Goal: Information Seeking & Learning: Learn about a topic

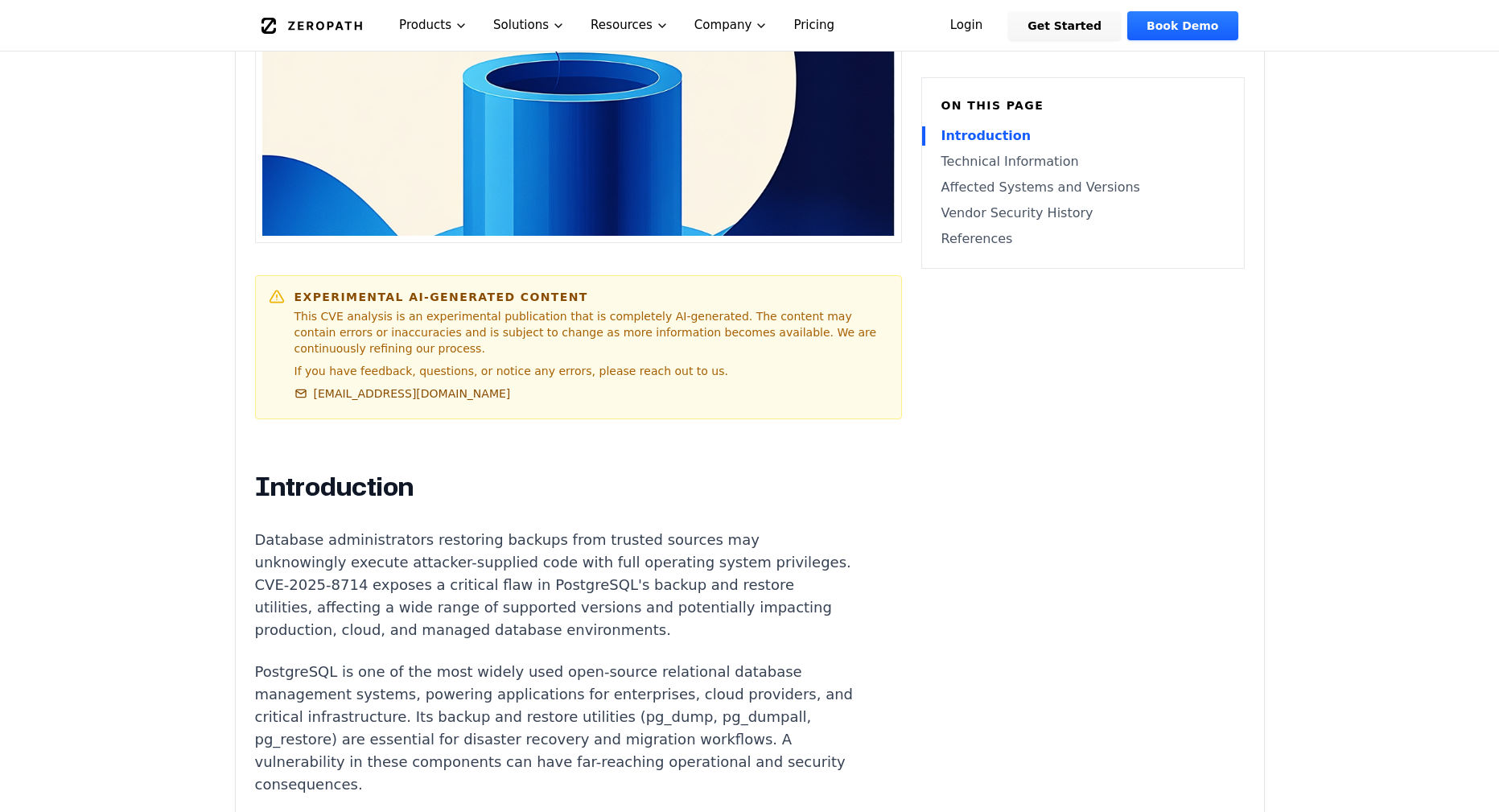
scroll to position [940, 0]
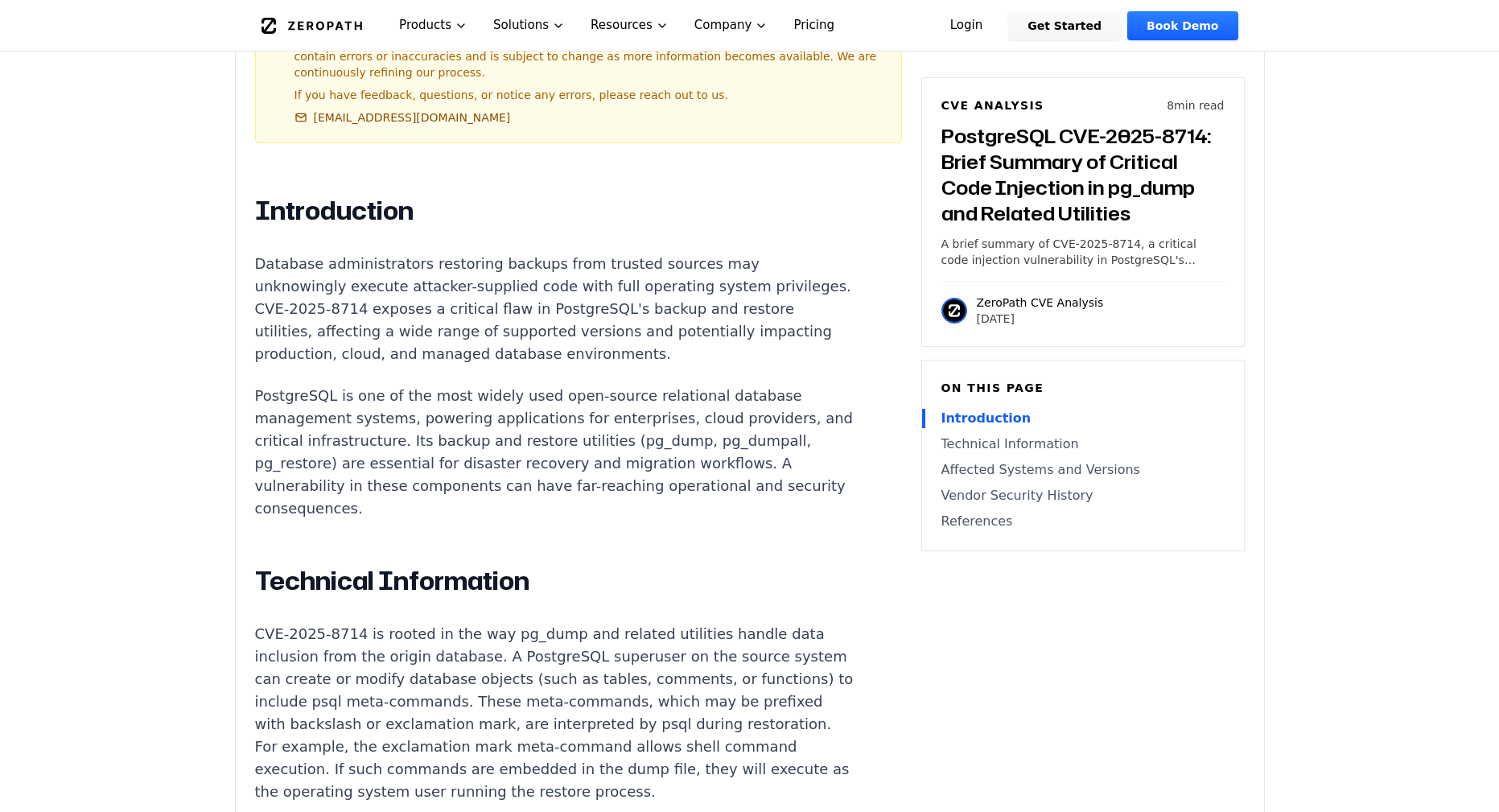
click at [441, 253] on p "Database administrators restoring backups from trusted sources may unknowingly …" at bounding box center [555, 309] width 599 height 112
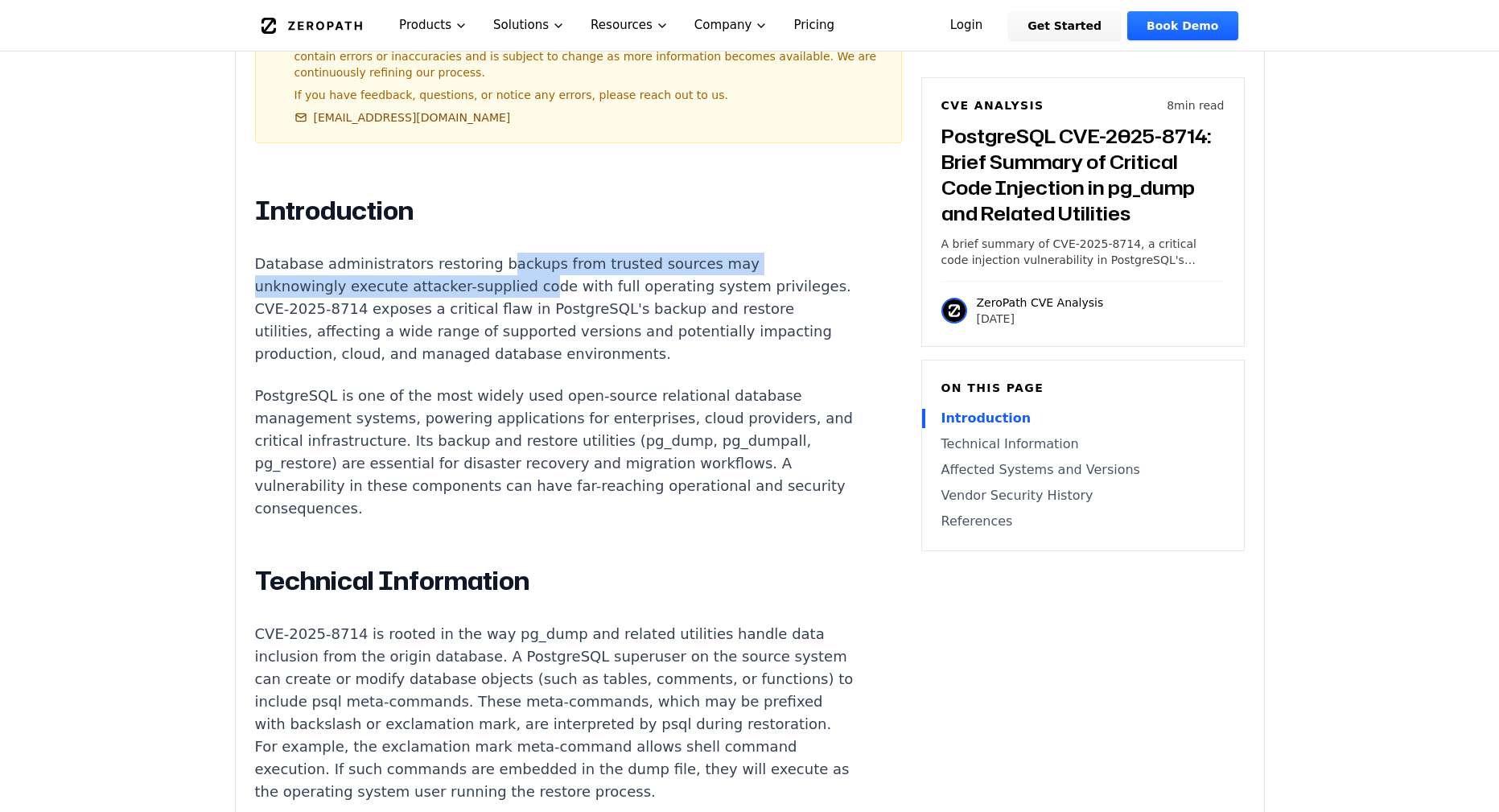
drag, startPoint x: 487, startPoint y: 241, endPoint x: 384, endPoint y: 263, distance: 105.3
click at [384, 263] on p "Database administrators restoring backups from trusted sources may unknowingly …" at bounding box center [555, 309] width 599 height 112
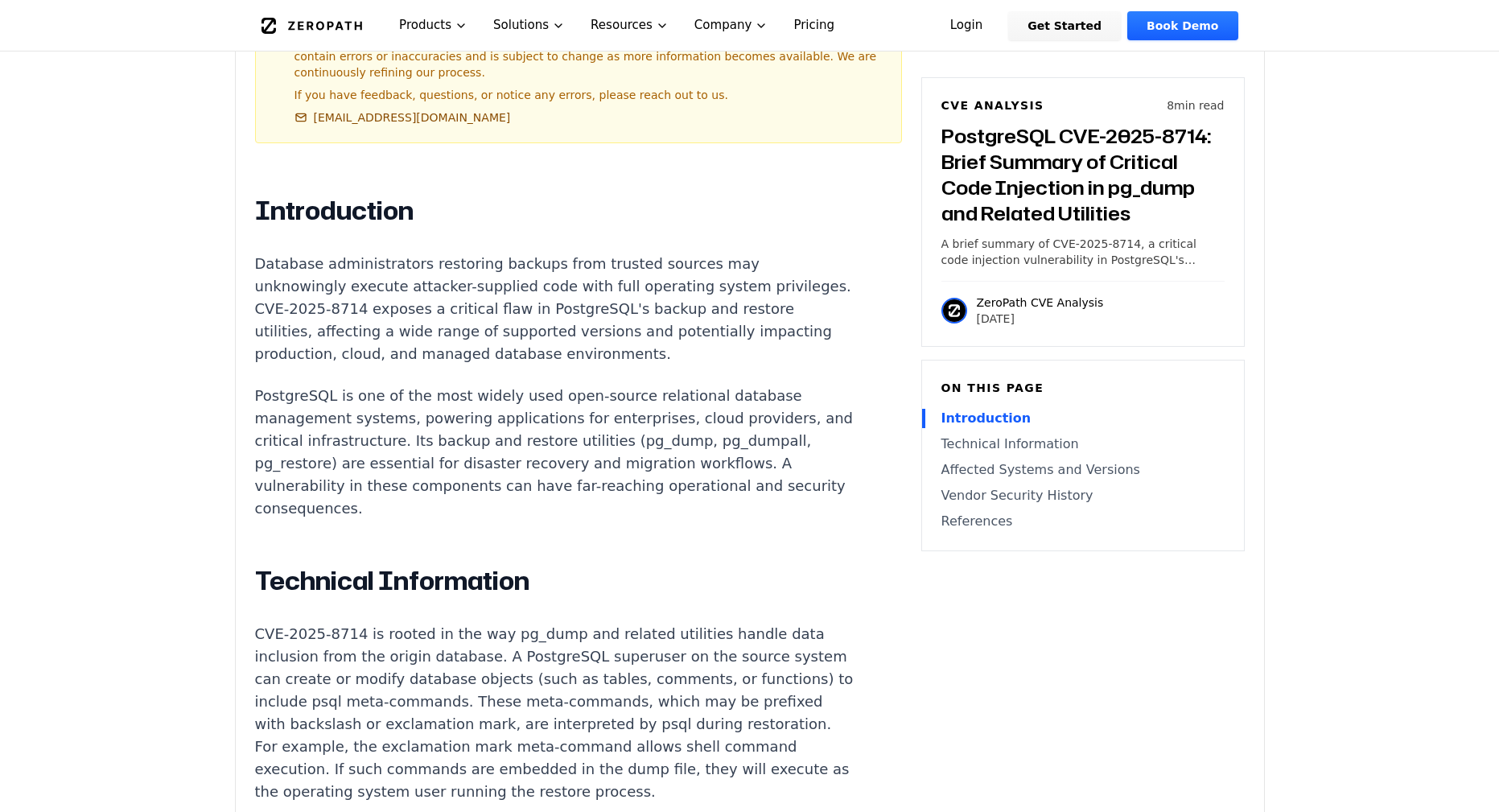
click at [421, 270] on p "Database administrators restoring backups from trusted sources may unknowingly …" at bounding box center [555, 309] width 599 height 112
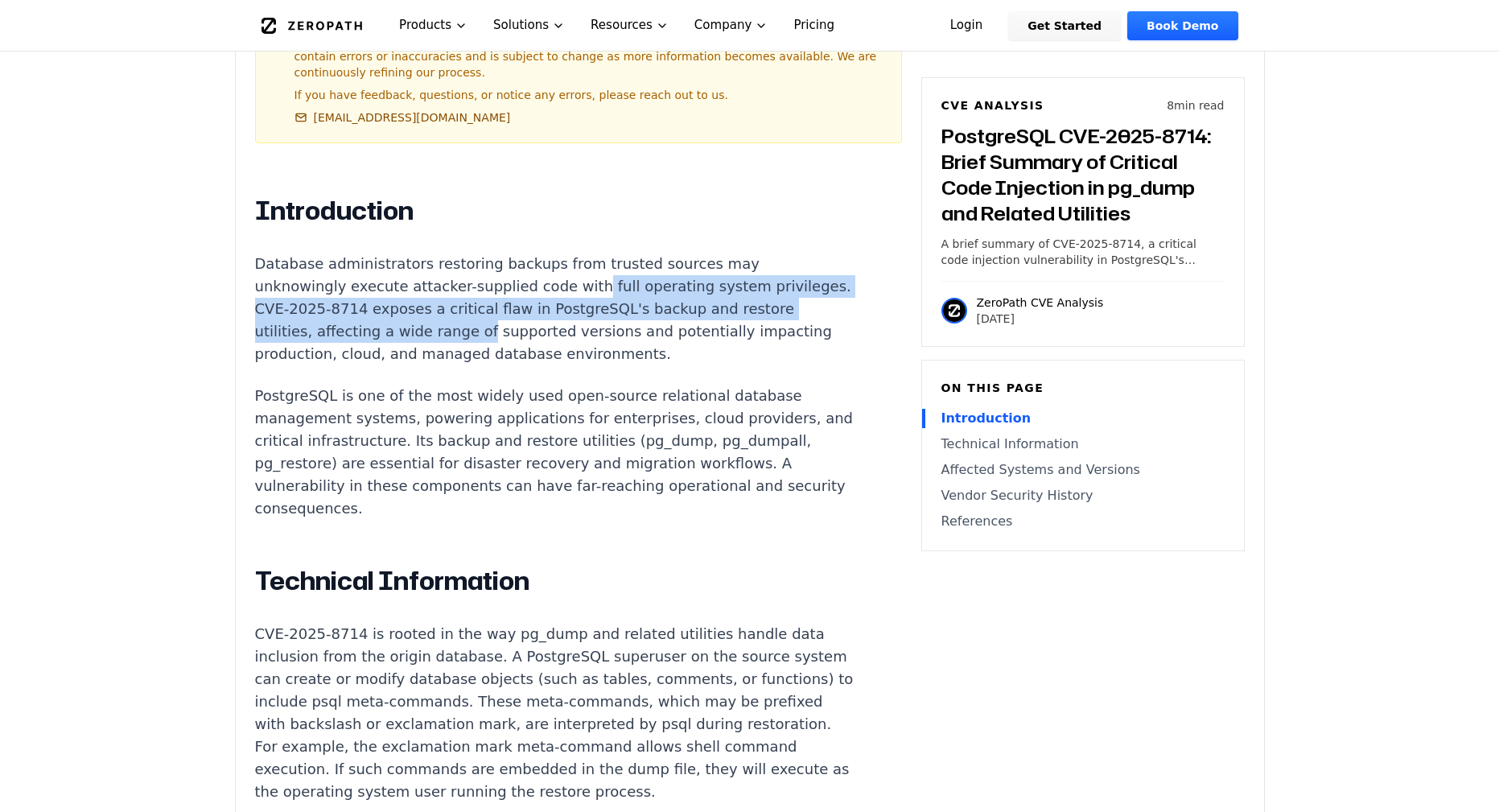
drag, startPoint x: 434, startPoint y: 260, endPoint x: 816, endPoint y: 274, distance: 382.3
click at [816, 274] on p "Database administrators restoring backups from trusted sources may unknowingly …" at bounding box center [555, 309] width 599 height 112
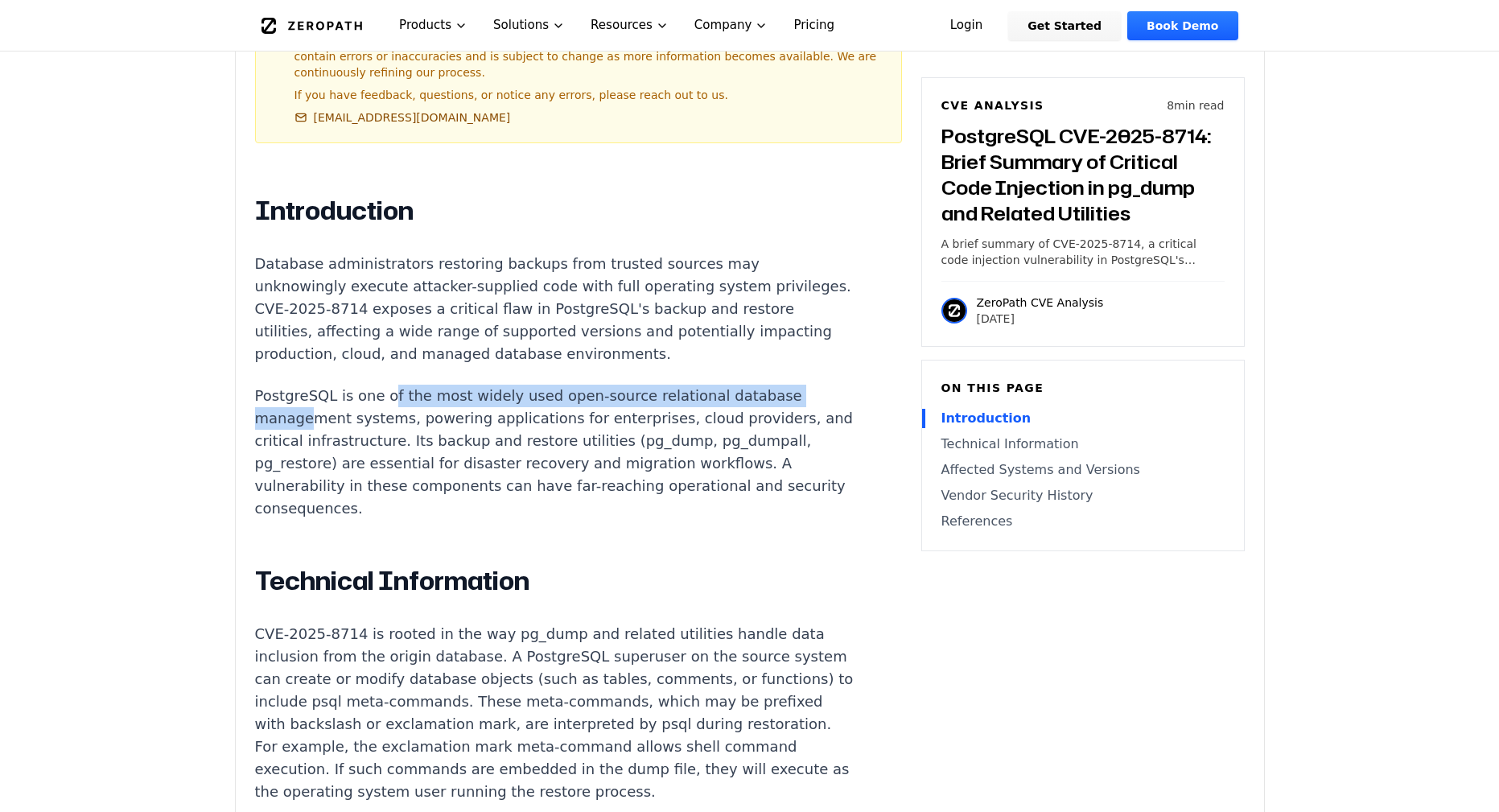
drag, startPoint x: 387, startPoint y: 371, endPoint x: 800, endPoint y: 369, distance: 413.0
click at [800, 384] on p "PostgreSQL is one of the most widely used open-source relational database manag…" at bounding box center [555, 451] width 599 height 135
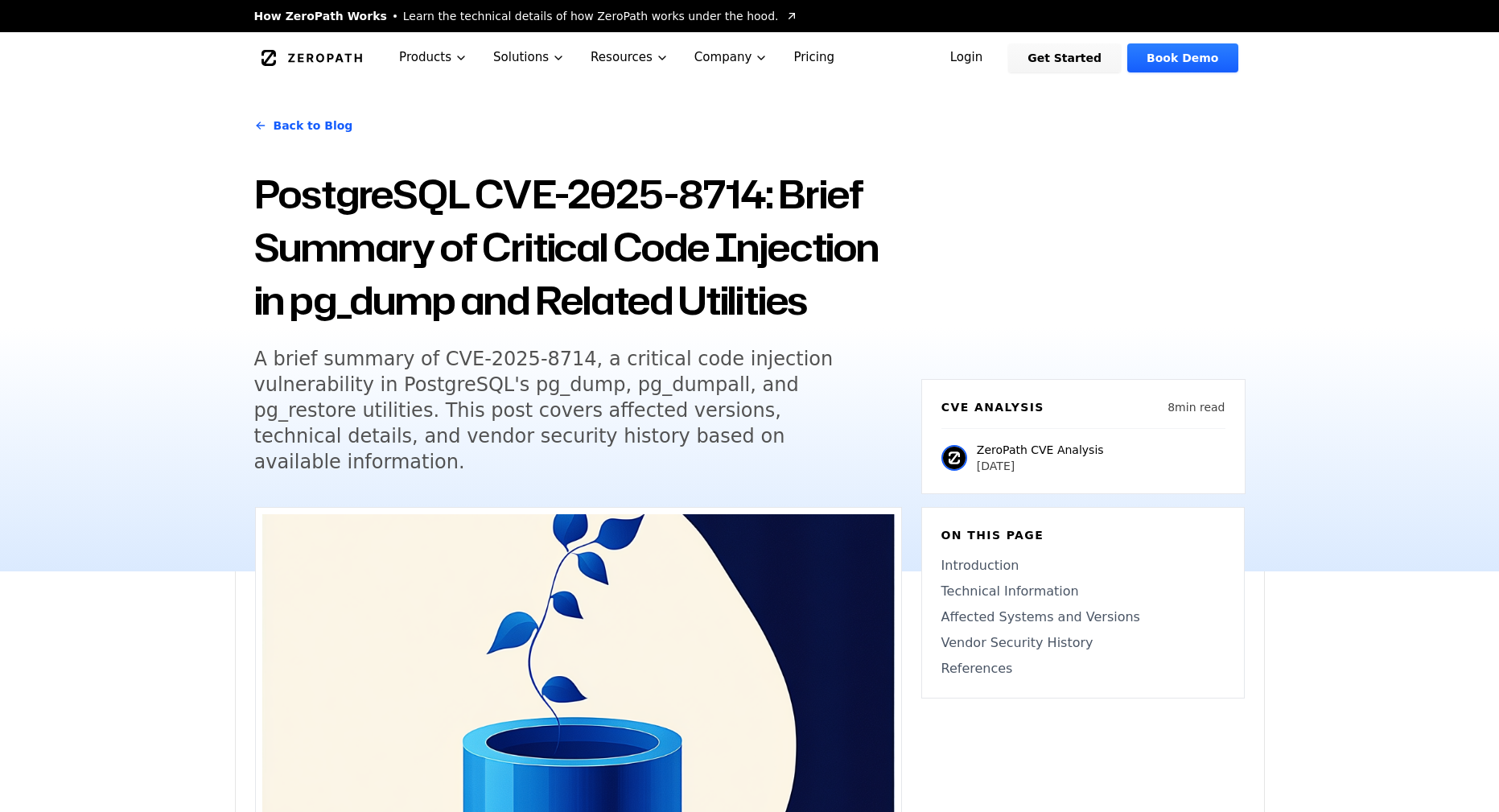
click at [321, 128] on link "Back to Blog" at bounding box center [304, 125] width 99 height 45
